Goal: Go to known website: Access a specific website the user already knows

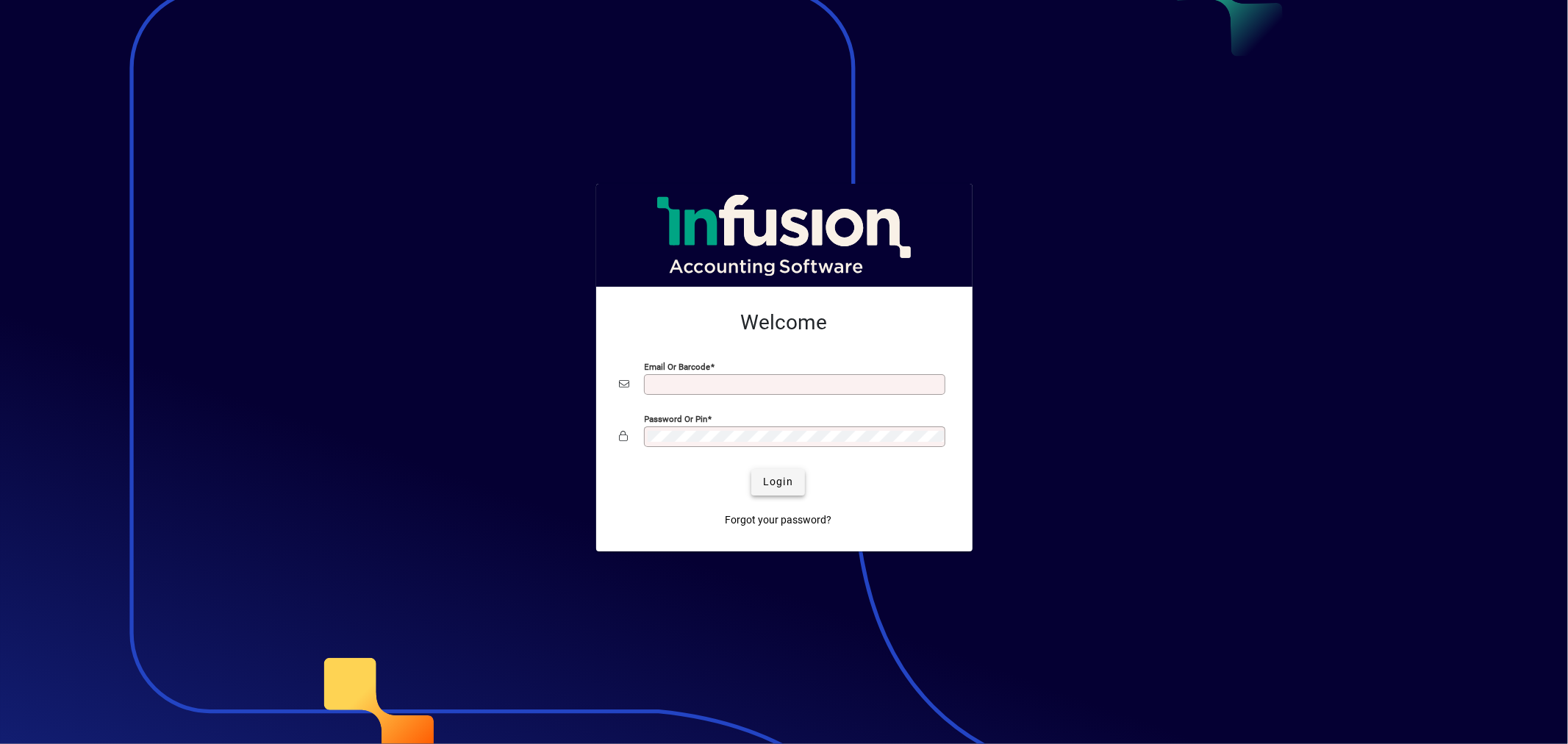
type input "**********"
click at [770, 482] on span "Login" at bounding box center [777, 482] width 30 height 16
